Goal: Task Accomplishment & Management: Manage account settings

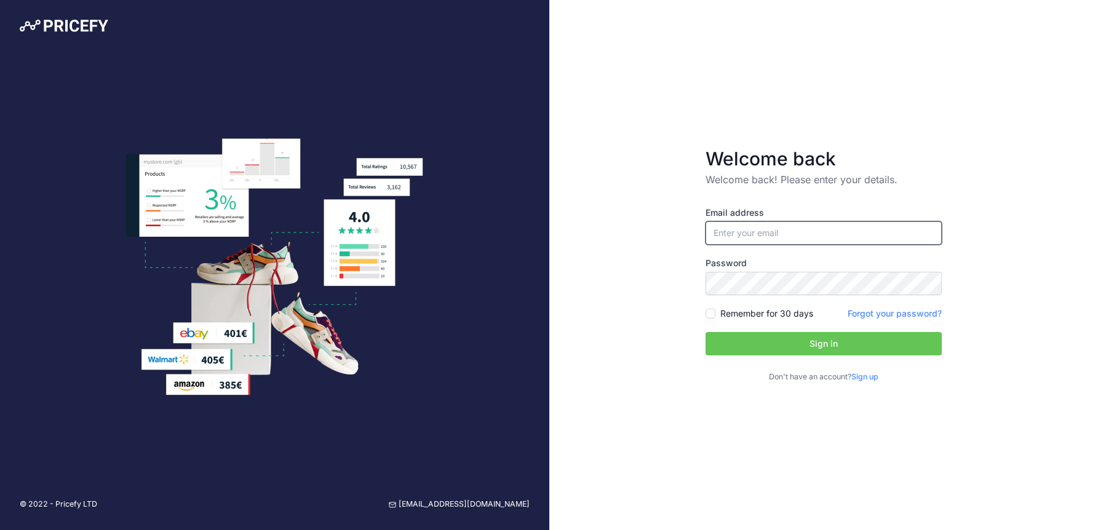
type input "[PERSON_NAME][EMAIL_ADDRESS][DOMAIN_NAME]"
click at [811, 237] on input "Lewis@sprayerdepot.com" at bounding box center [824, 232] width 236 height 23
click at [811, 338] on button "Sign in" at bounding box center [824, 343] width 236 height 23
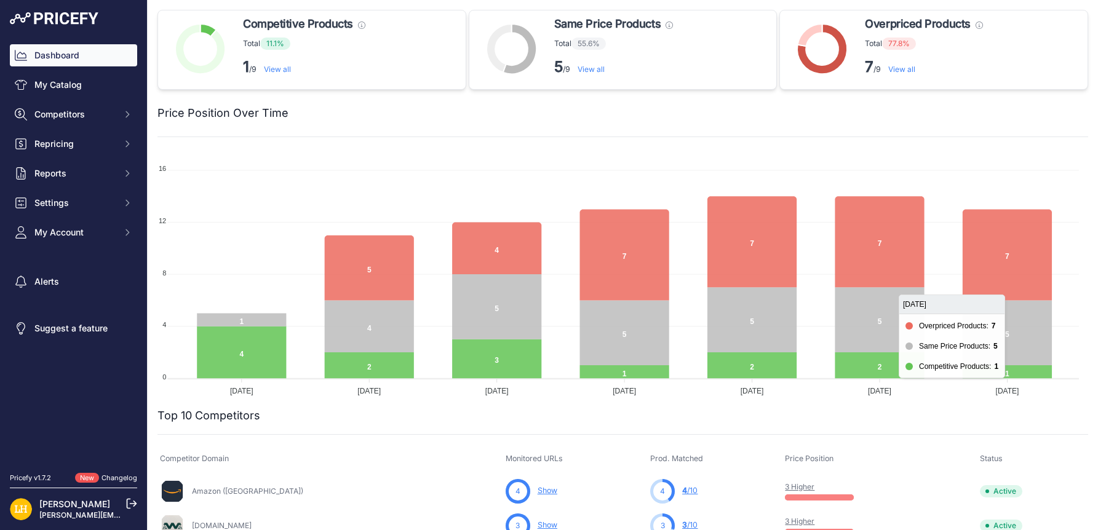
click at [1022, 263] on icon at bounding box center [1007, 254] width 89 height 91
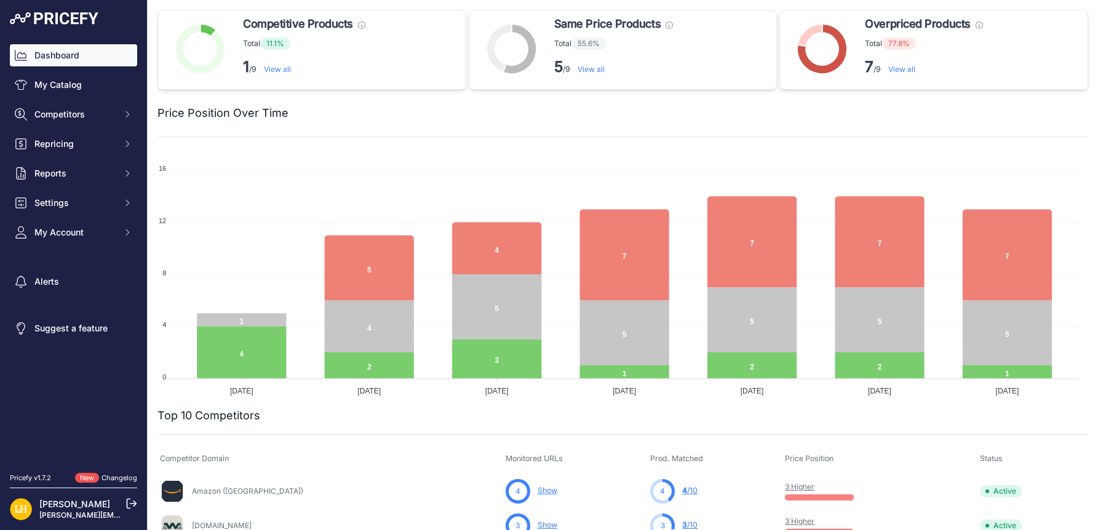
click at [901, 65] on link "View all" at bounding box center [901, 69] width 27 height 9
click at [600, 64] on p "5 /9 View all" at bounding box center [613, 67] width 119 height 20
click at [599, 69] on link "View all" at bounding box center [591, 69] width 27 height 9
click at [276, 67] on link "View all" at bounding box center [277, 69] width 27 height 9
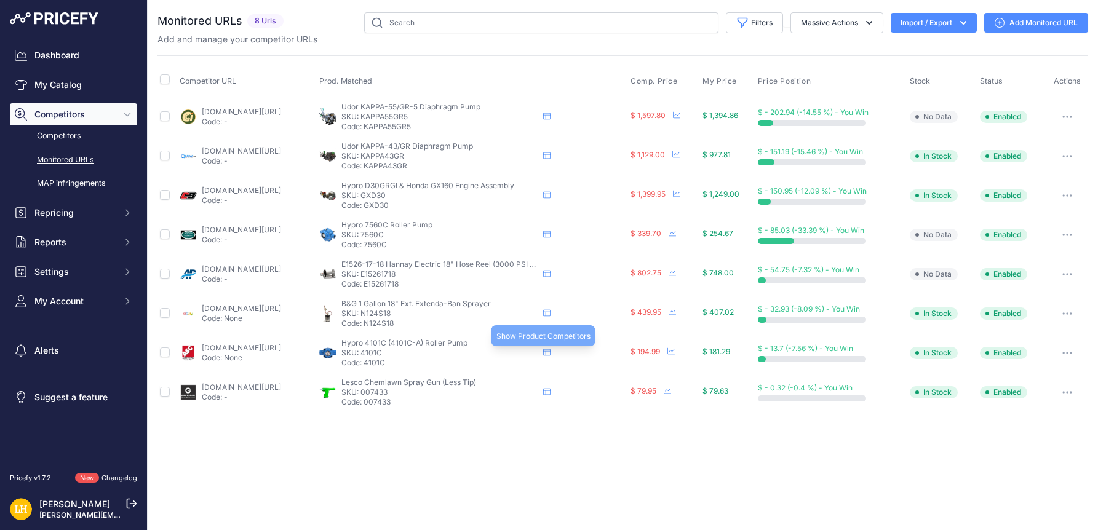
click at [551, 351] on icon at bounding box center [546, 352] width 7 height 7
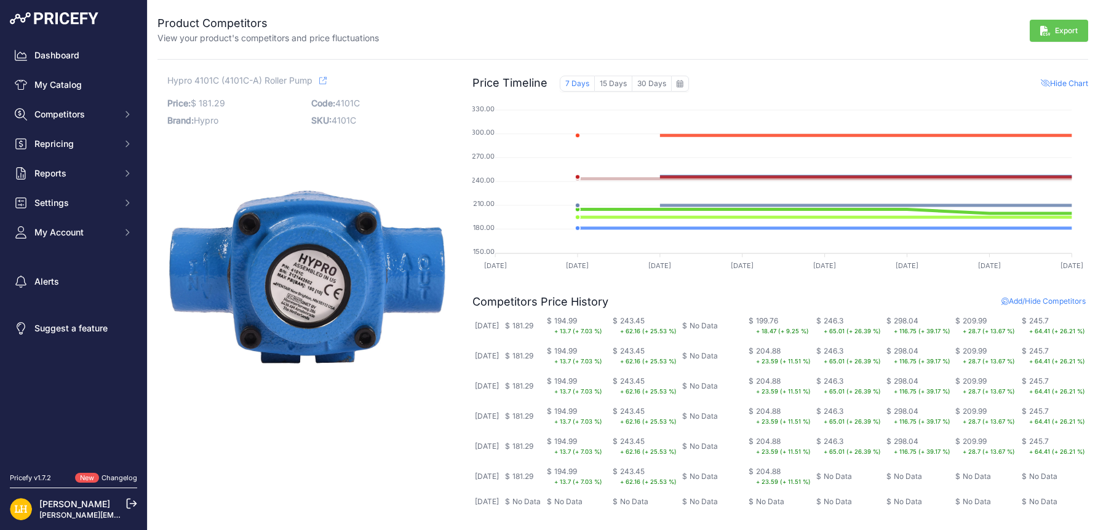
scroll to position [68, 0]
click at [79, 79] on link "My Catalog" at bounding box center [73, 85] width 127 height 22
